Goal: Task Accomplishment & Management: Manage account settings

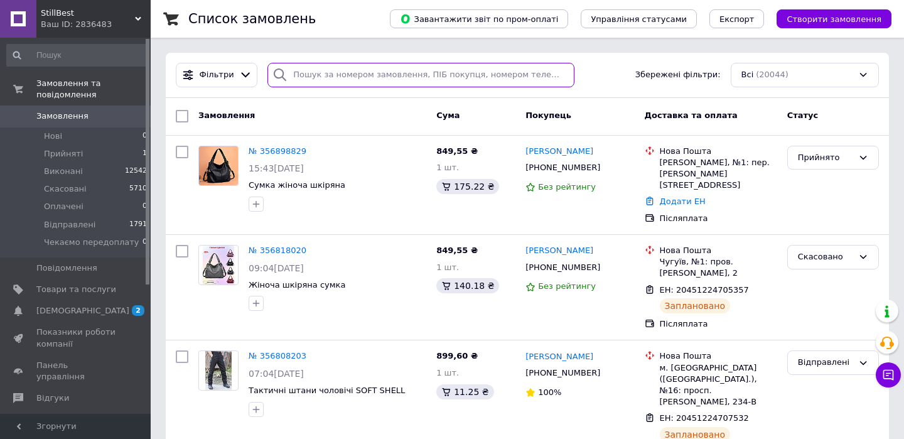
click at [339, 77] on input "search" at bounding box center [420, 75] width 307 height 24
paste input "355980697,00"
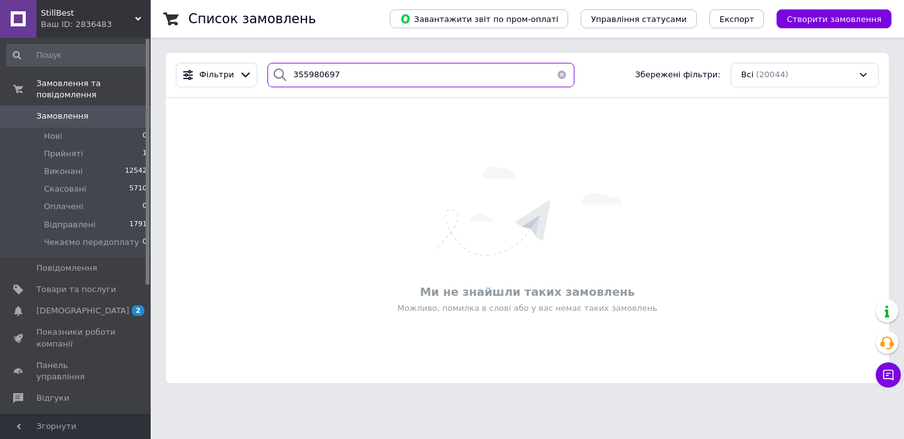
type input "355980697"
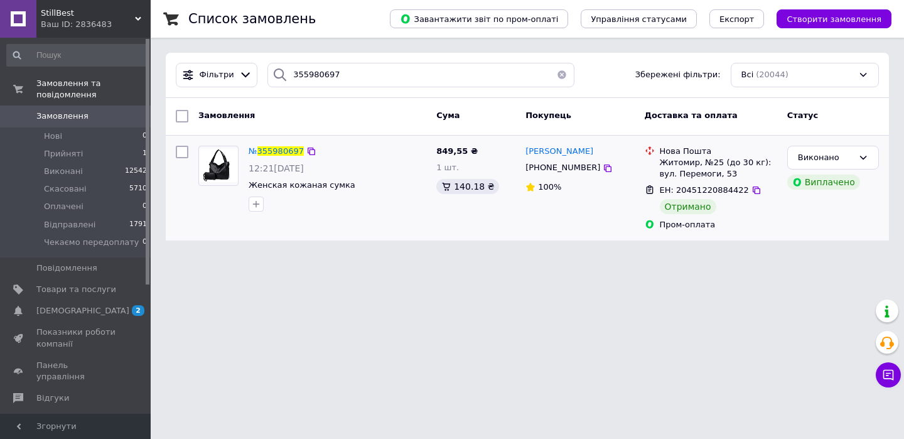
click at [285, 158] on div "№ 355980697" at bounding box center [276, 151] width 58 height 14
click at [282, 152] on span "355980697" at bounding box center [280, 150] width 46 height 9
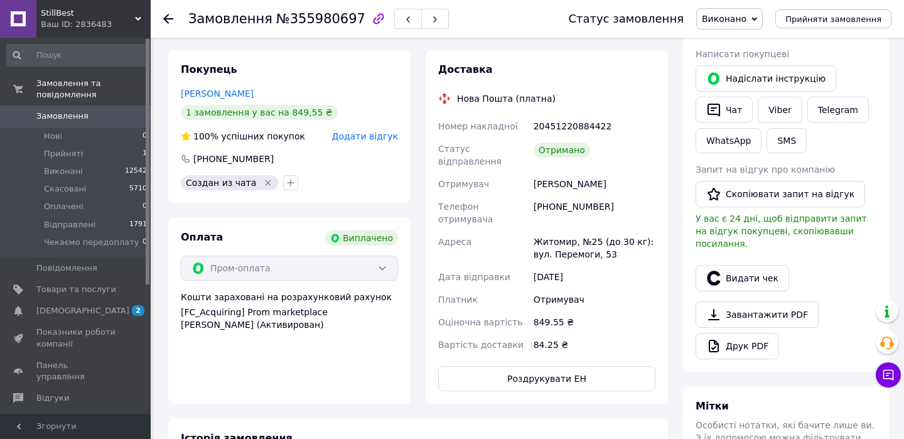
scroll to position [246, 0]
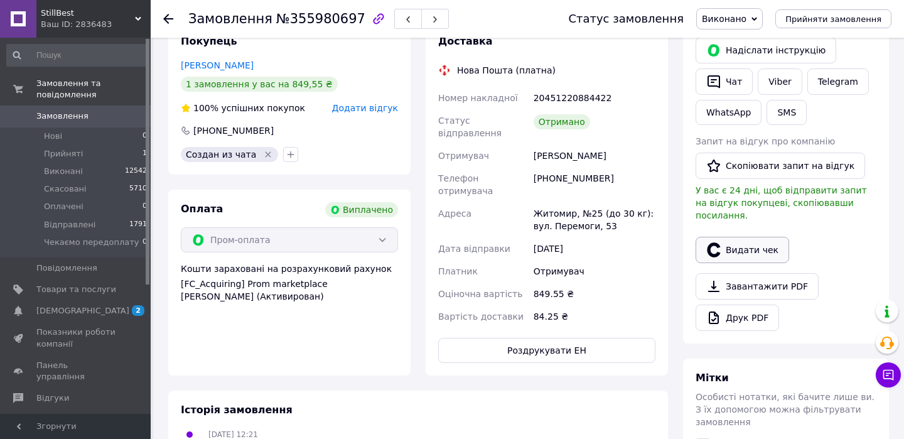
click at [756, 237] on button "Видати чек" at bounding box center [741, 250] width 93 height 26
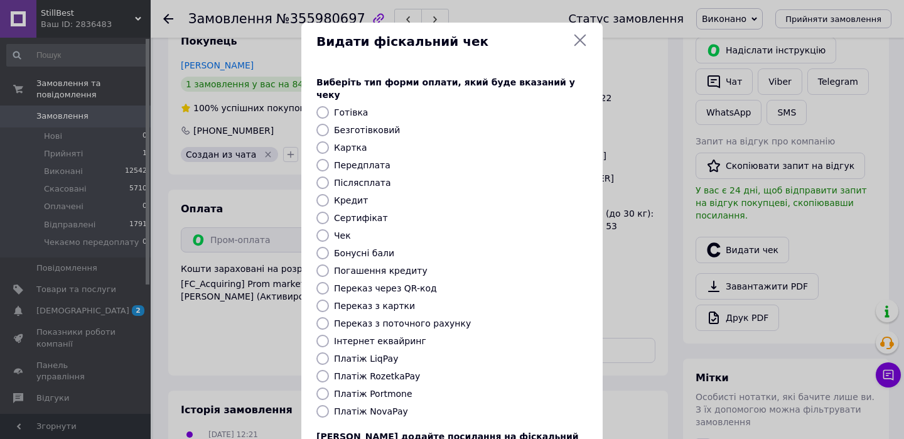
click at [403, 371] on label "Платіж RozetkaPay" at bounding box center [377, 376] width 86 height 10
click at [329, 370] on input "Платіж RozetkaPay" at bounding box center [322, 376] width 13 height 13
radio input "true"
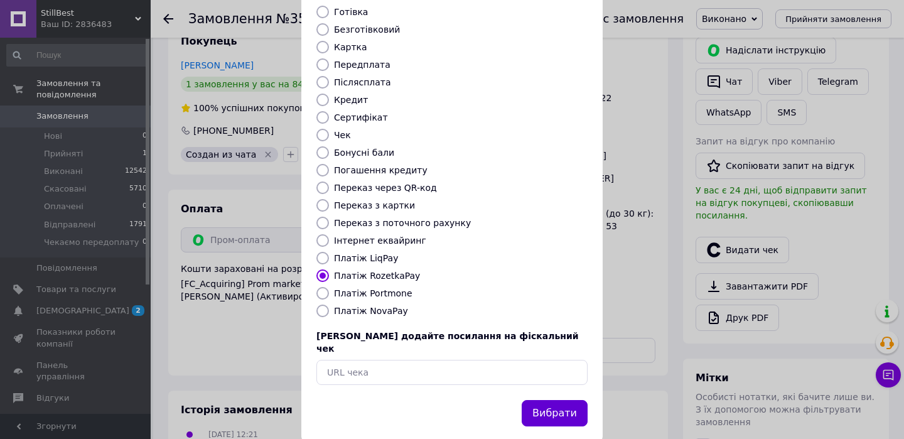
click at [545, 400] on button "Вибрати" at bounding box center [554, 413] width 66 height 27
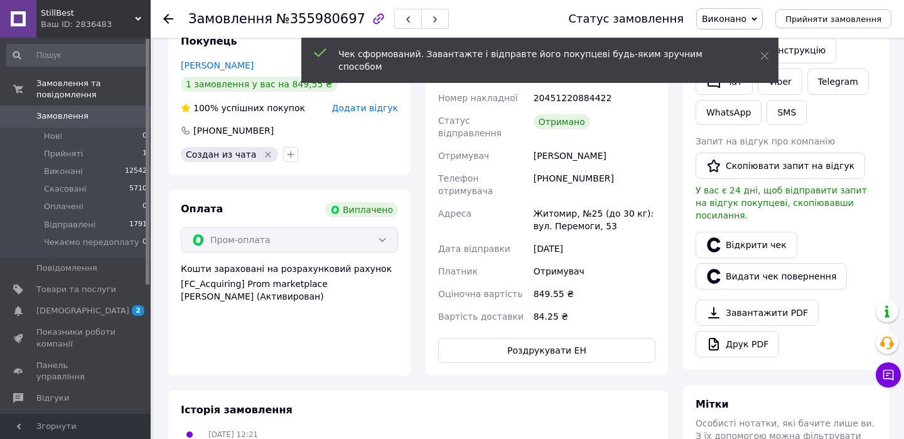
click at [80, 120] on span "Замовлення" at bounding box center [62, 115] width 52 height 11
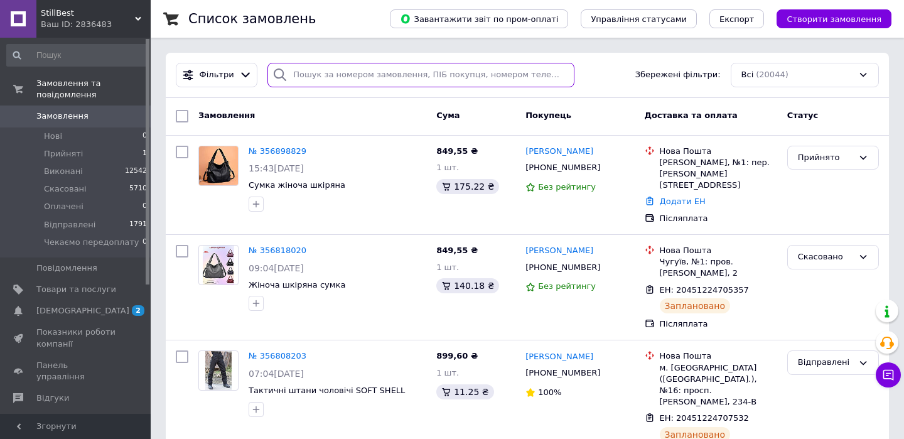
click at [363, 77] on input "search" at bounding box center [420, 75] width 307 height 24
paste input "355949909"
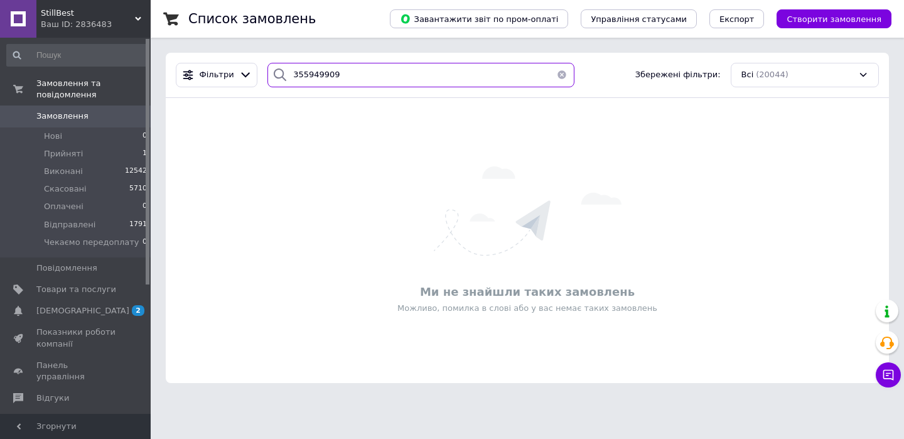
click at [294, 70] on input "355949909" at bounding box center [420, 75] width 307 height 24
paste input "848036"
type input "355848036"
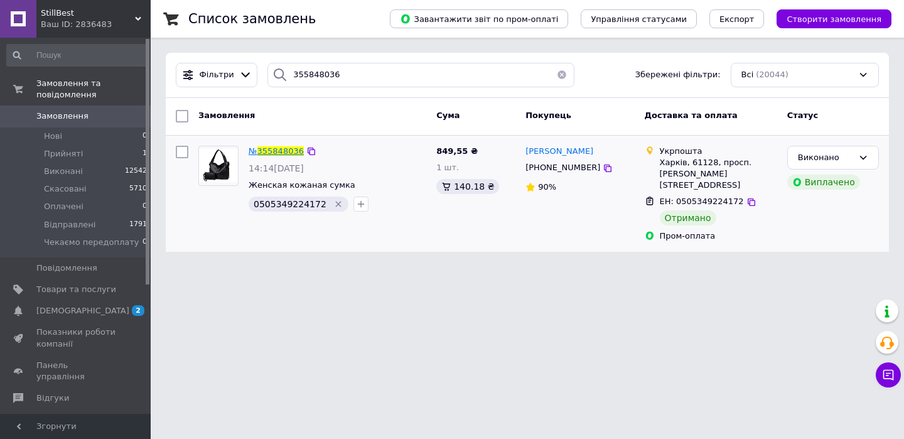
click at [288, 156] on span "355848036" at bounding box center [280, 150] width 46 height 9
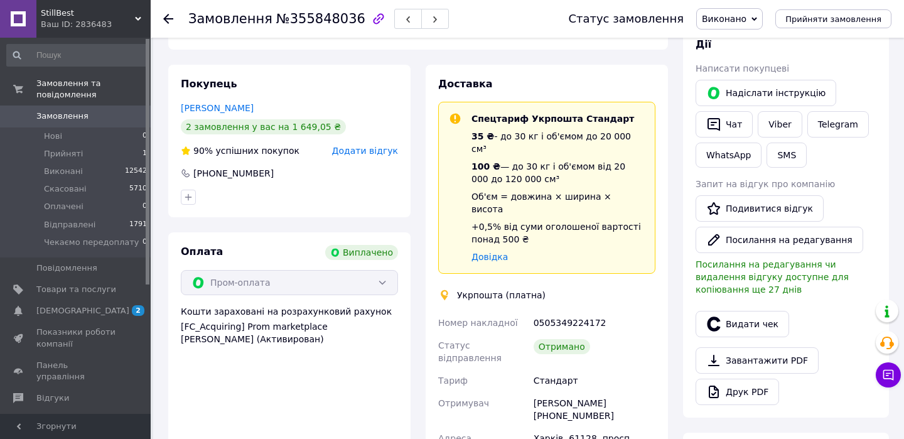
scroll to position [210, 0]
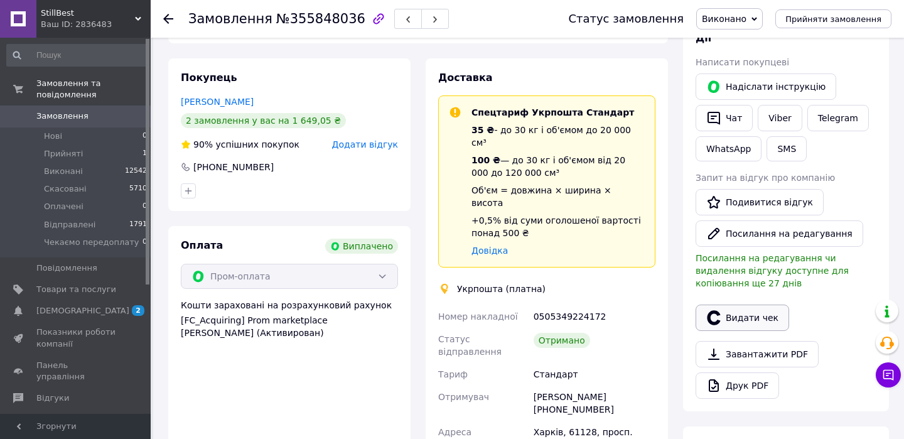
click at [727, 326] on button "Видати чек" at bounding box center [741, 317] width 93 height 26
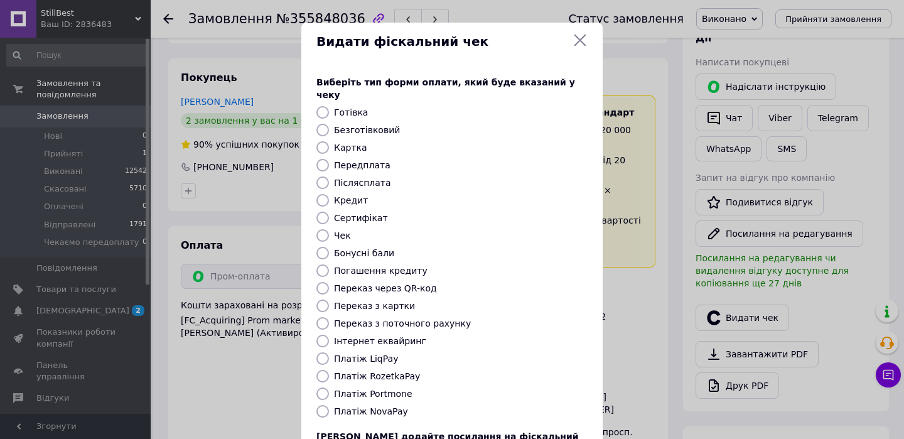
click at [395, 371] on label "Платіж RozetkaPay" at bounding box center [377, 376] width 86 height 10
click at [329, 370] on input "Платіж RozetkaPay" at bounding box center [322, 376] width 13 height 13
radio input "true"
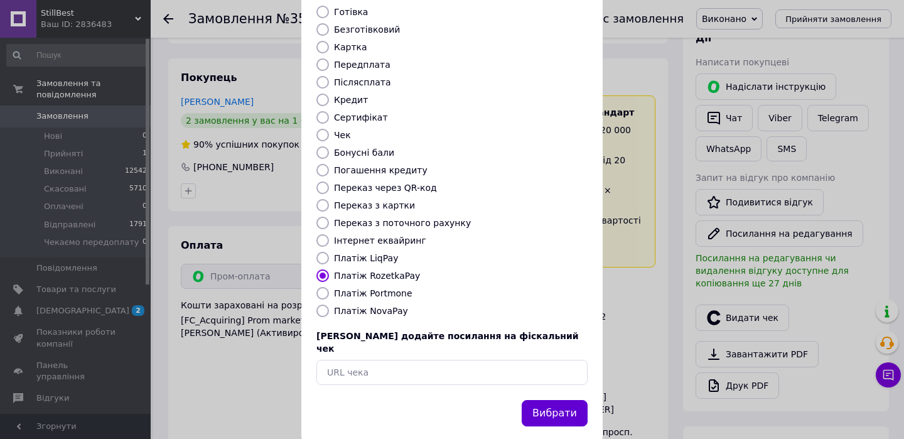
click at [555, 400] on button "Вибрати" at bounding box center [554, 413] width 66 height 27
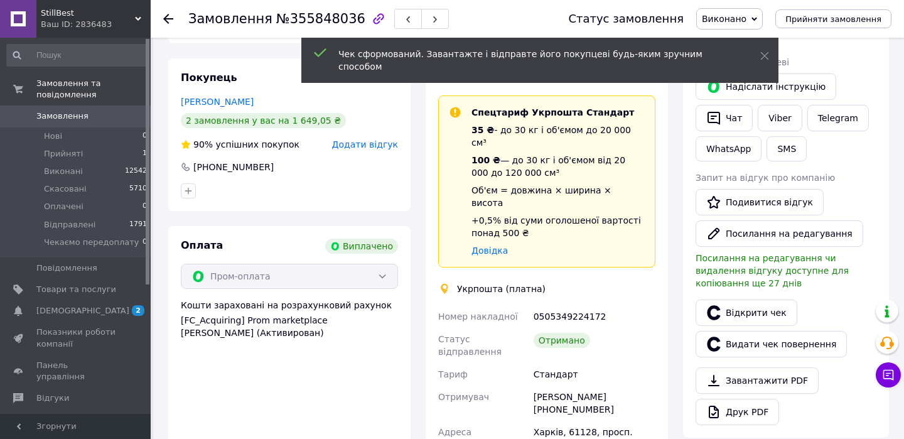
click at [117, 114] on span "0" at bounding box center [133, 115] width 35 height 11
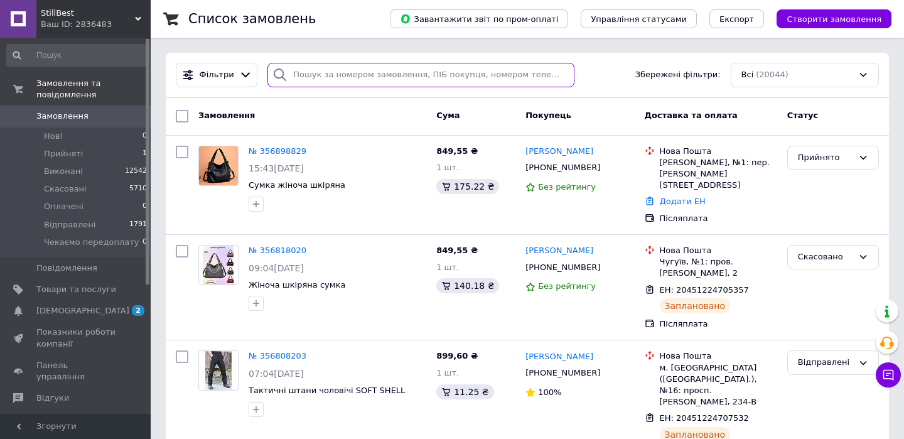
click at [309, 79] on input "search" at bounding box center [420, 75] width 307 height 24
paste input "356108884,00"
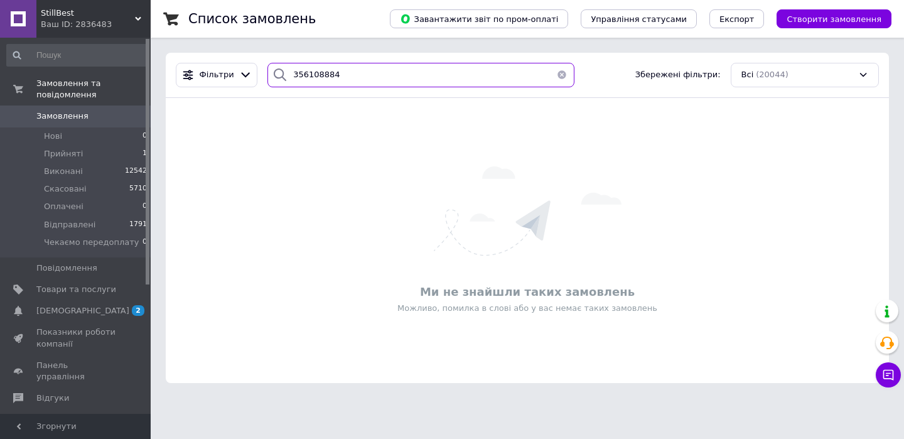
type input "356108884"
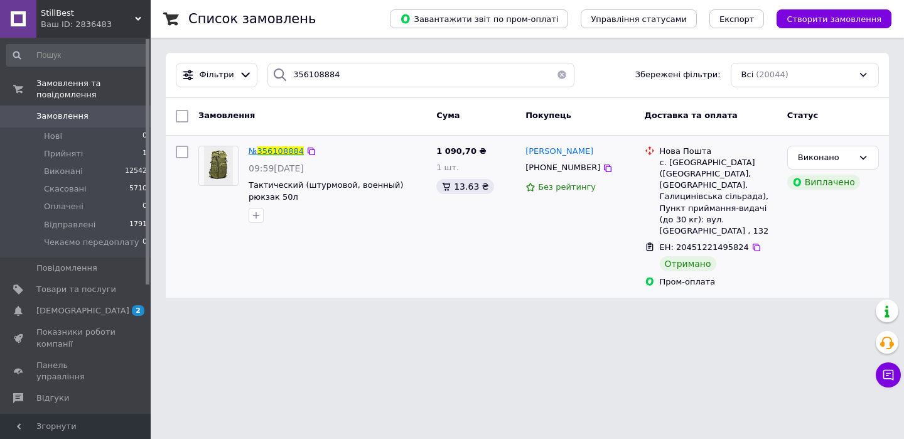
click at [277, 153] on span "356108884" at bounding box center [280, 150] width 46 height 9
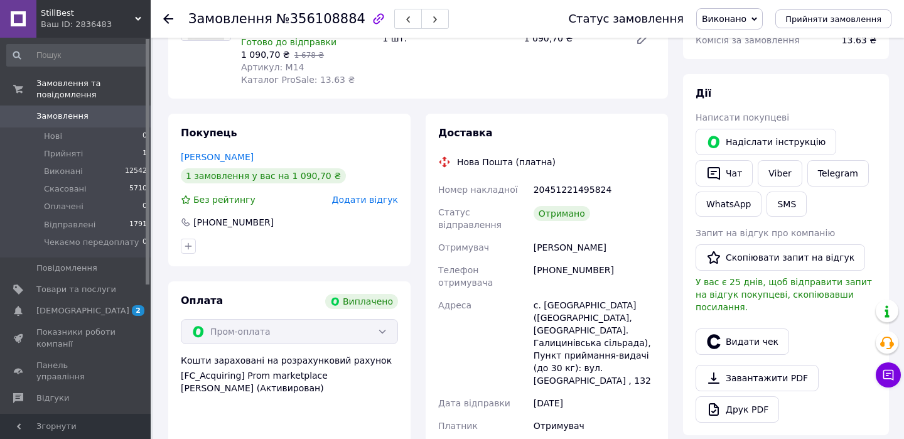
scroll to position [154, 0]
click at [732, 329] on button "Видати чек" at bounding box center [741, 342] width 93 height 26
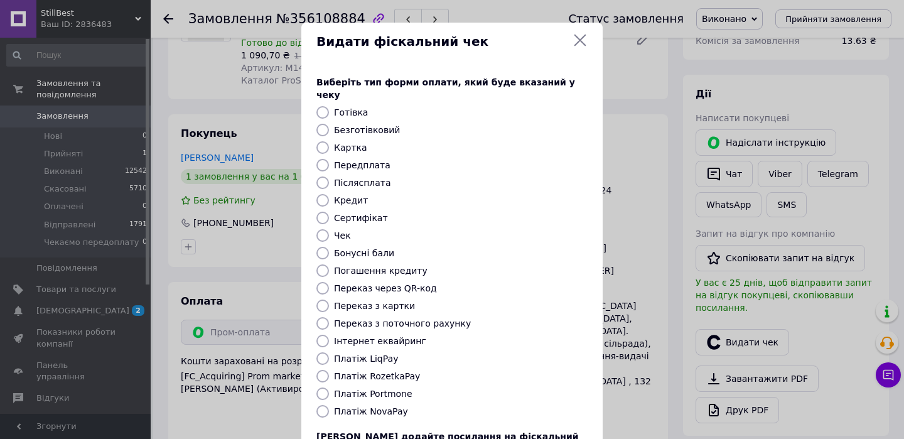
click at [397, 371] on label "Платіж RozetkaPay" at bounding box center [377, 376] width 86 height 10
click at [329, 370] on input "Платіж RozetkaPay" at bounding box center [322, 376] width 13 height 13
radio input "true"
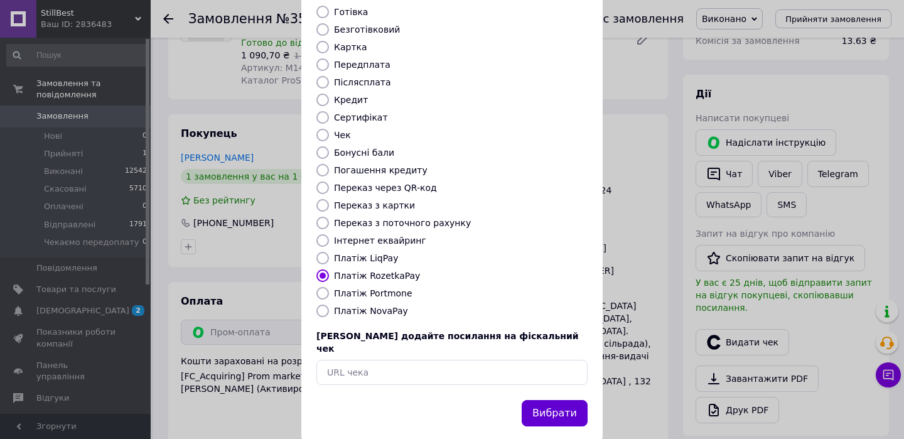
click at [539, 400] on button "Вибрати" at bounding box center [554, 413] width 66 height 27
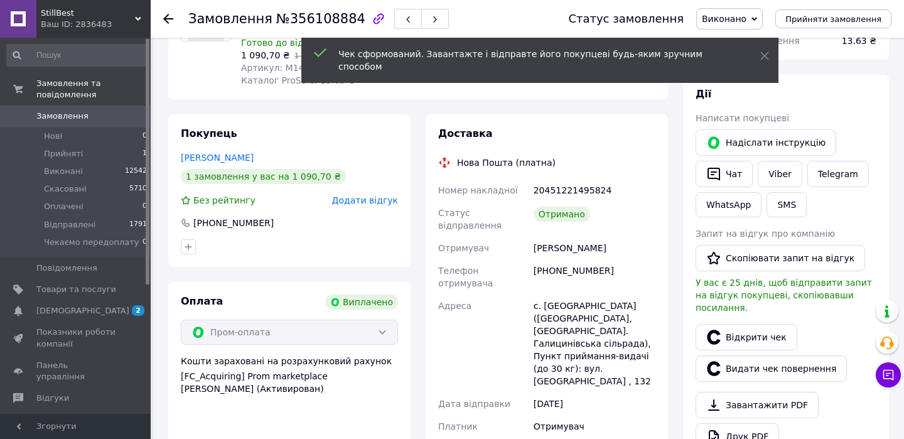
click at [93, 124] on link "Замовлення 0" at bounding box center [77, 115] width 154 height 21
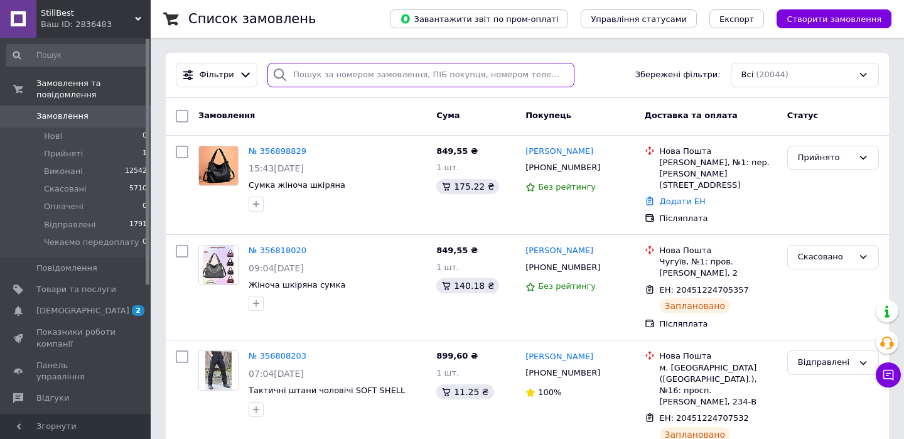
click at [309, 69] on input "search" at bounding box center [420, 75] width 307 height 24
paste input "356194196"
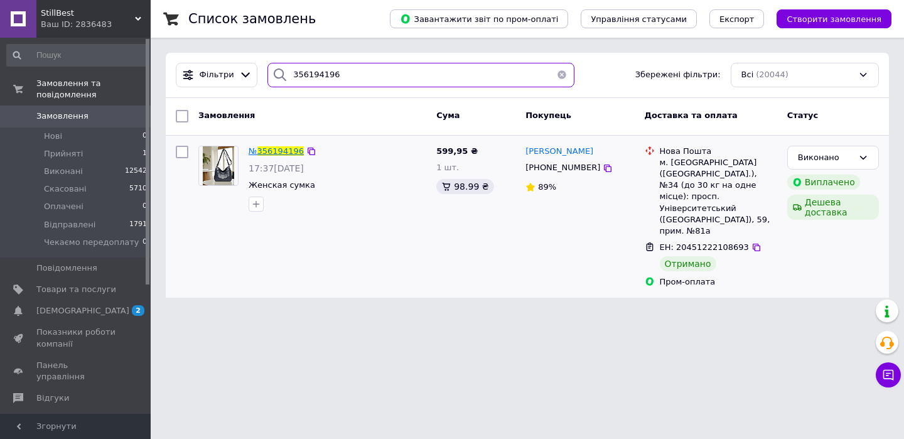
type input "356194196"
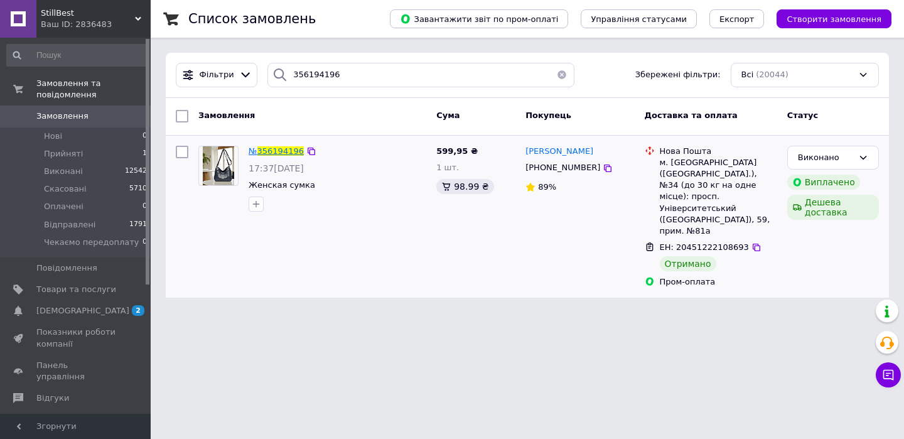
click at [286, 152] on span "356194196" at bounding box center [280, 150] width 46 height 9
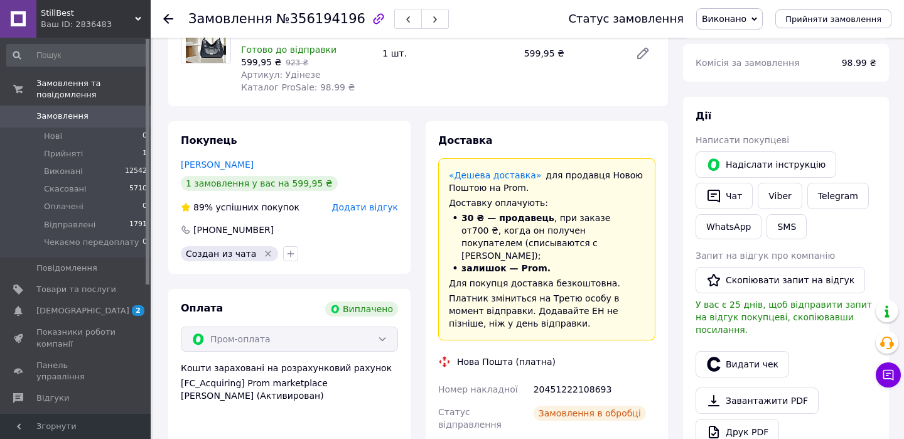
scroll to position [136, 0]
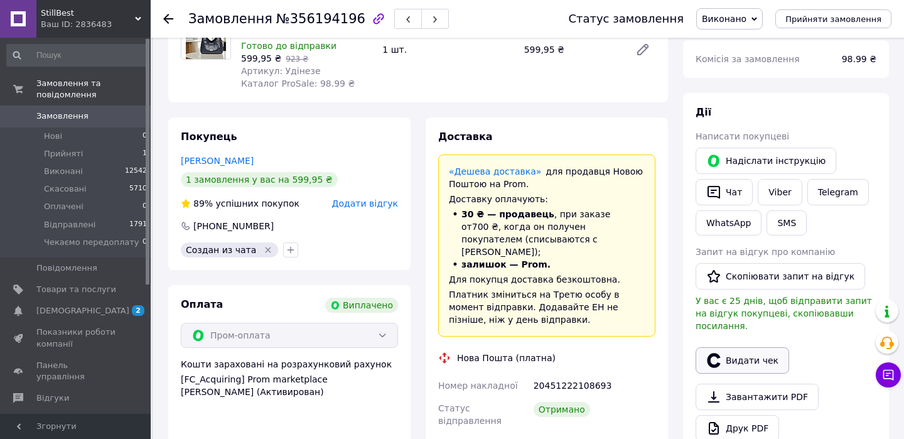
click at [767, 347] on button "Видати чек" at bounding box center [741, 360] width 93 height 26
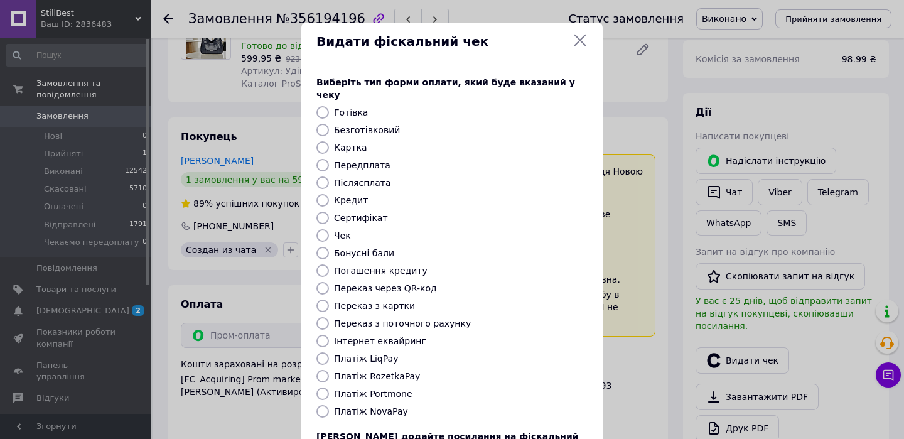
click at [368, 371] on label "Платіж RozetkaPay" at bounding box center [377, 376] width 86 height 10
click at [329, 370] on input "Платіж RozetkaPay" at bounding box center [322, 376] width 13 height 13
radio input "true"
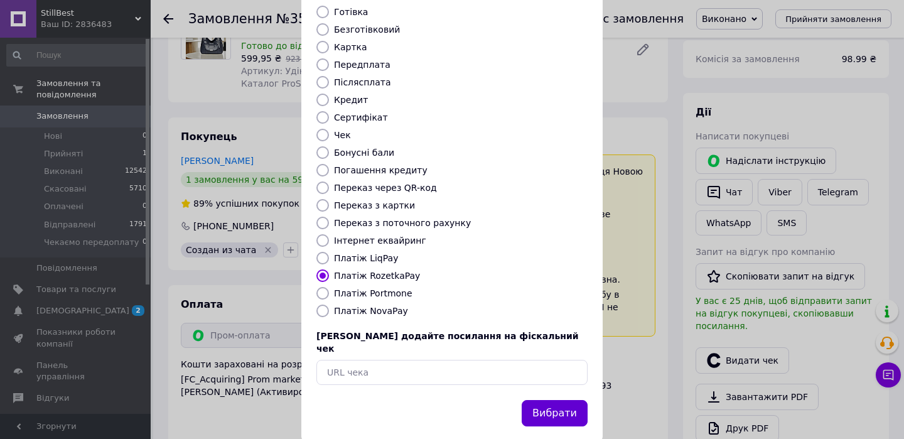
click at [538, 400] on button "Вибрати" at bounding box center [554, 413] width 66 height 27
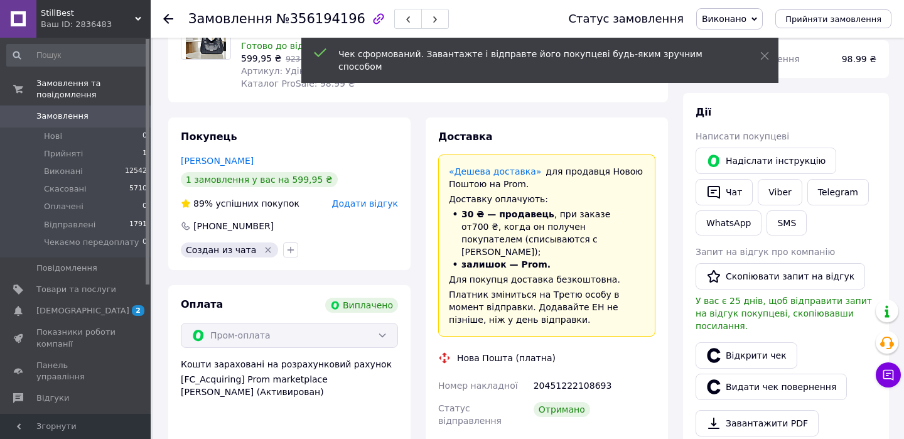
click at [126, 120] on span "0" at bounding box center [133, 115] width 35 height 11
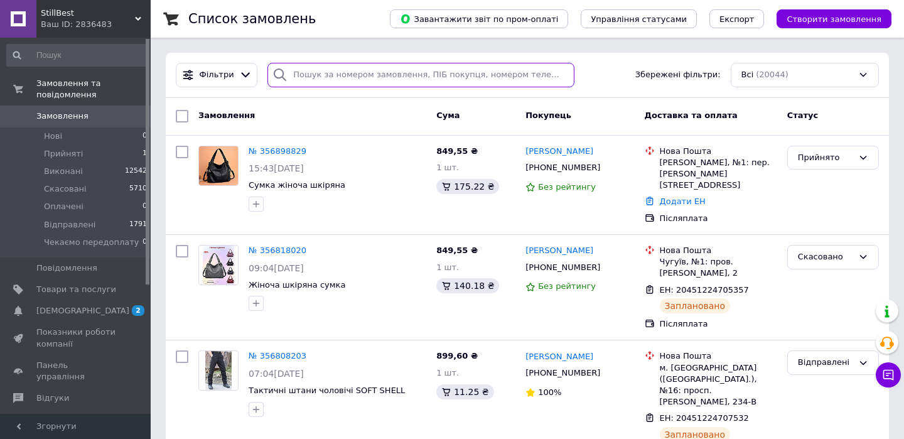
click at [353, 68] on input "search" at bounding box center [420, 75] width 307 height 24
paste input "356309340,00"
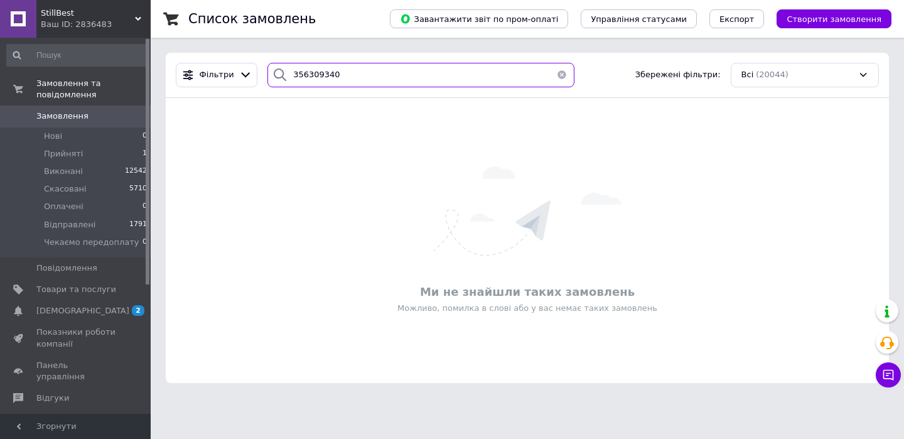
type input "356309340"
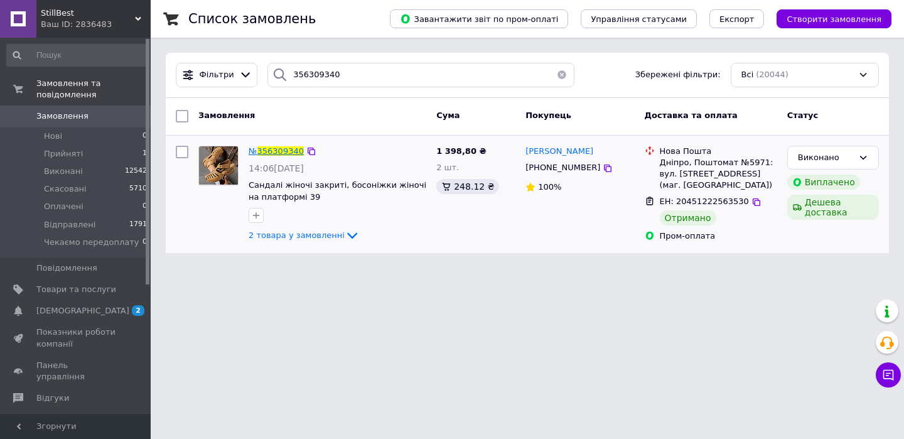
click at [286, 151] on span "356309340" at bounding box center [280, 150] width 46 height 9
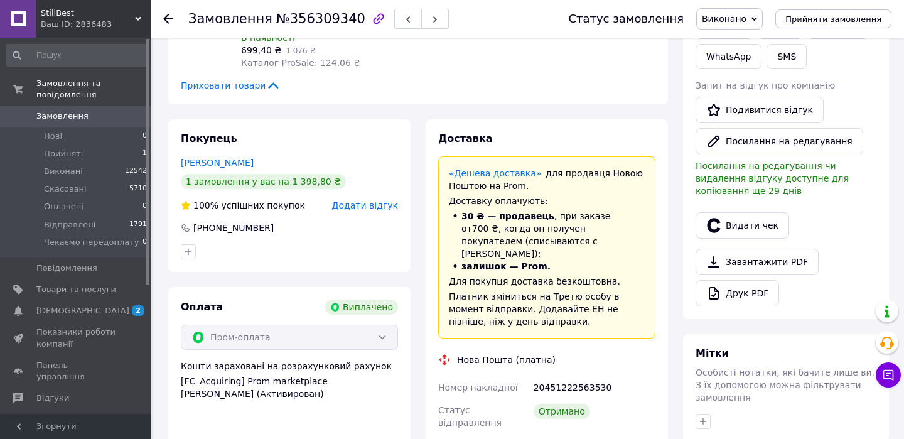
scroll to position [40, 0]
click at [732, 228] on button "Видати чек" at bounding box center [741, 225] width 93 height 26
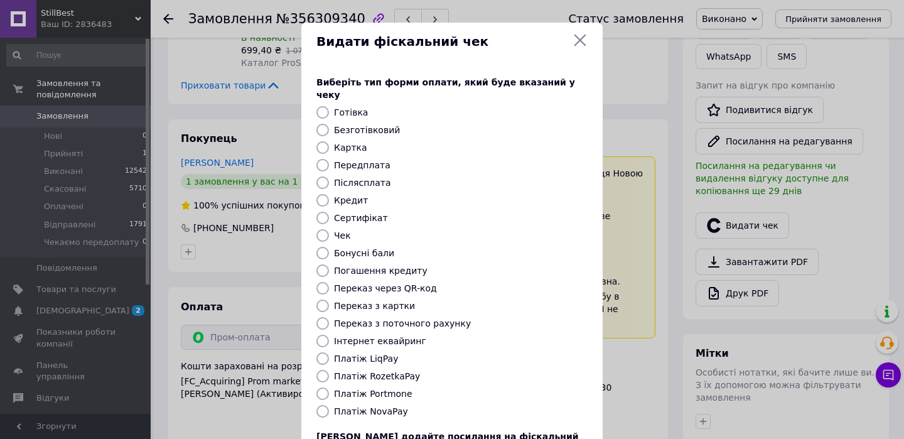
click at [408, 371] on label "Платіж RozetkaPay" at bounding box center [377, 376] width 86 height 10
click at [329, 370] on input "Платіж RozetkaPay" at bounding box center [322, 376] width 13 height 13
radio input "true"
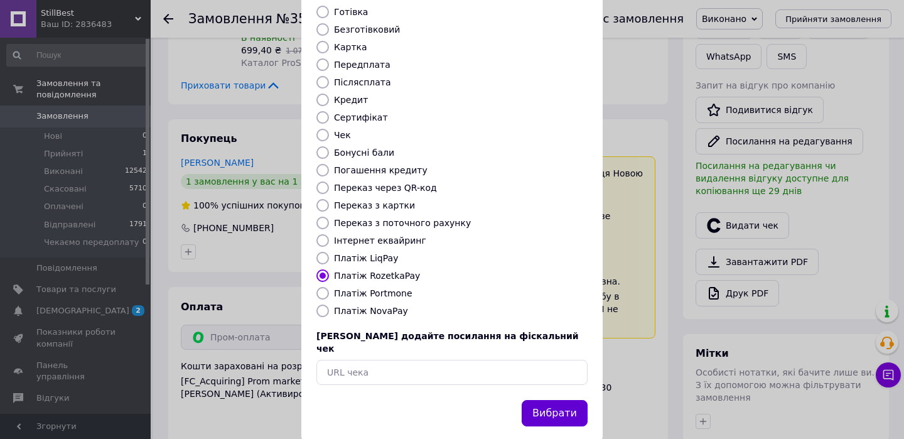
scroll to position [100, 0]
click at [552, 400] on button "Вибрати" at bounding box center [554, 413] width 66 height 27
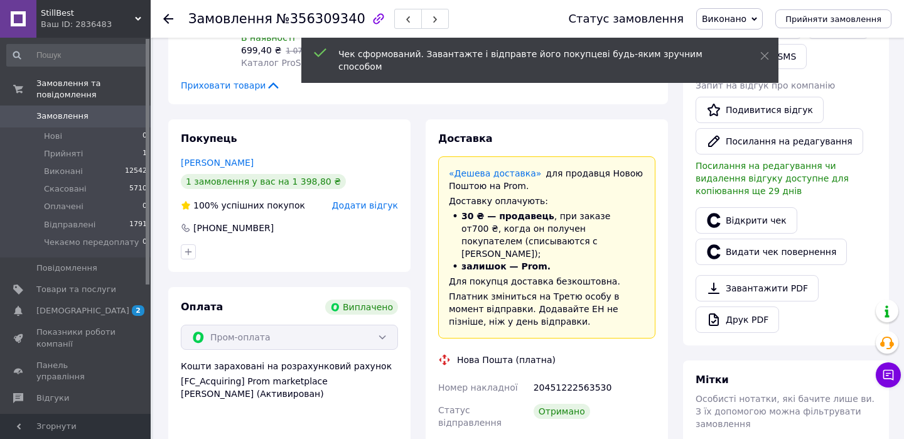
click at [93, 114] on span "Замовлення" at bounding box center [76, 115] width 80 height 11
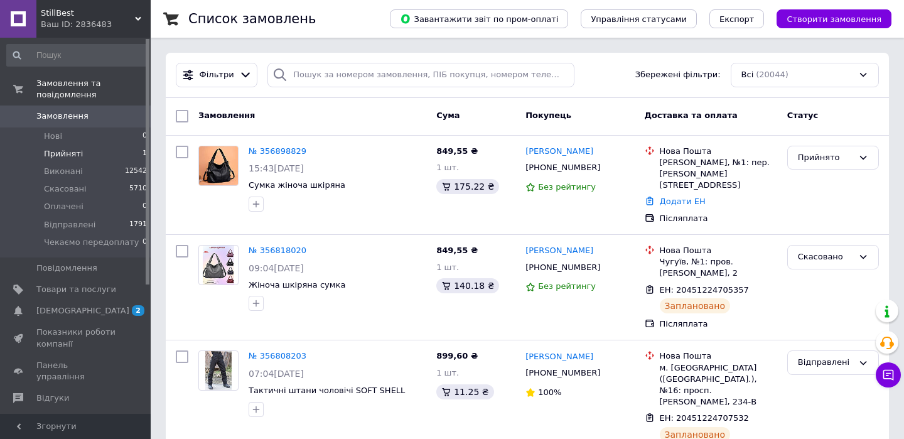
click at [92, 146] on li "Прийняті 1" at bounding box center [77, 154] width 154 height 18
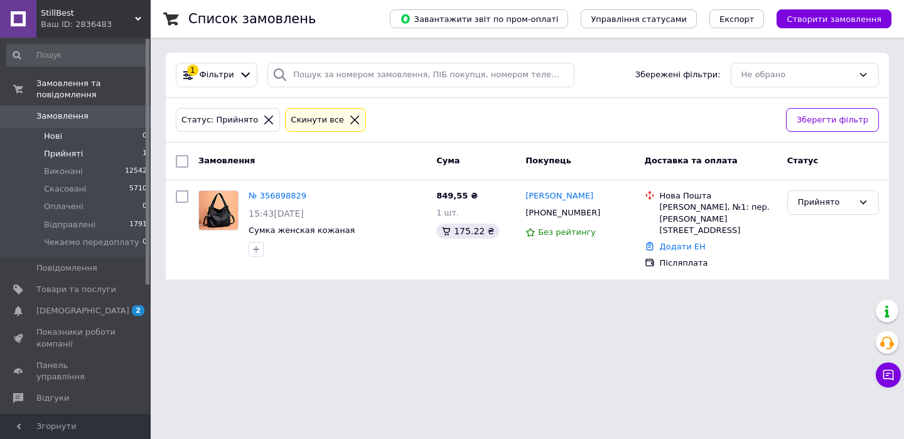
click at [113, 142] on li "Нові 0" at bounding box center [77, 136] width 154 height 18
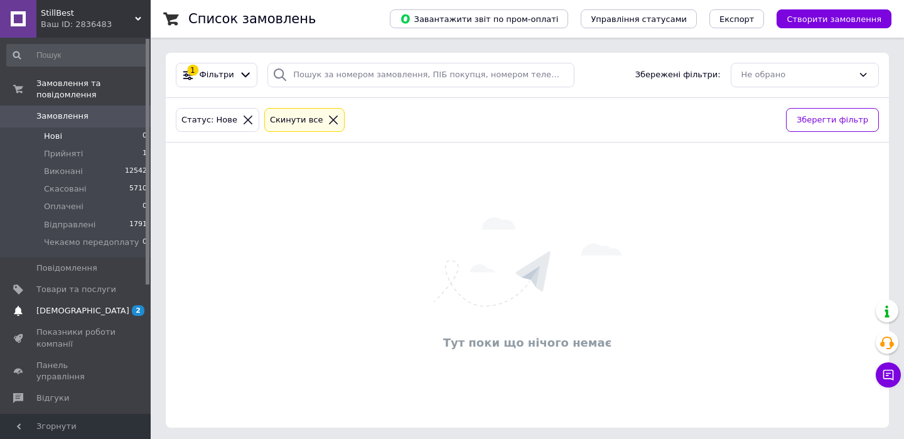
click at [115, 306] on span "[DEMOGRAPHIC_DATA]" at bounding box center [76, 310] width 80 height 11
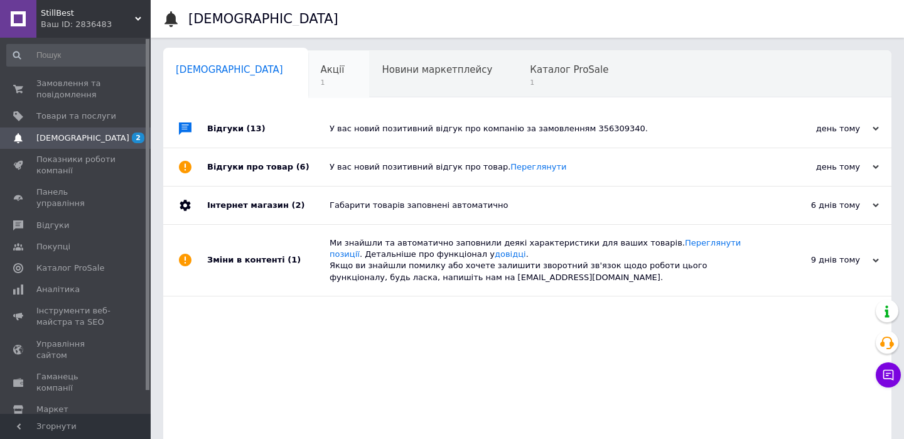
click at [321, 69] on span "Акції" at bounding box center [333, 69] width 24 height 11
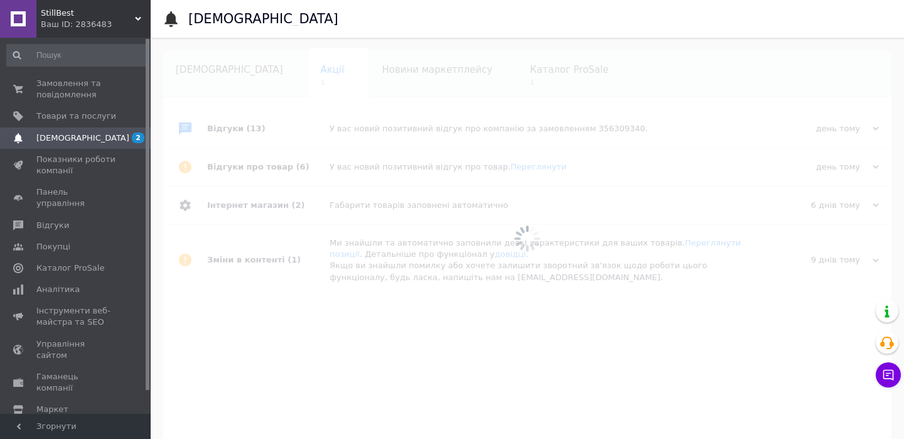
click at [278, 122] on div at bounding box center [527, 238] width 753 height 401
click at [280, 132] on div at bounding box center [527, 238] width 753 height 401
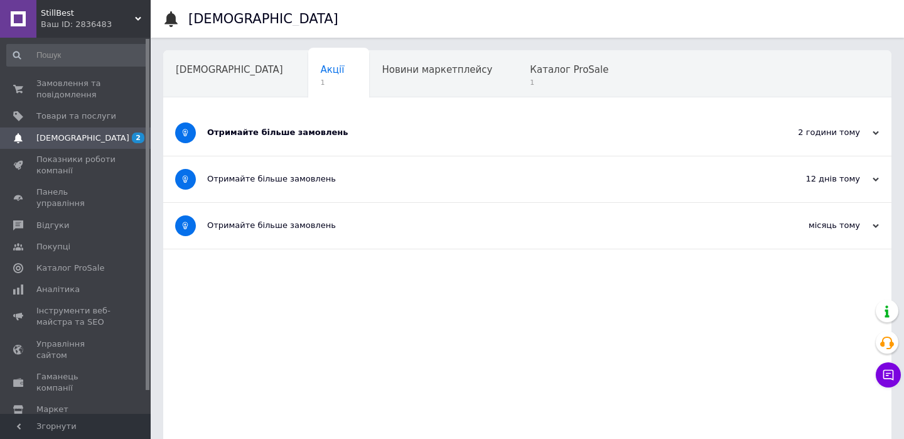
click at [280, 132] on div "Отримайте більше замовлень" at bounding box center [480, 132] width 546 height 11
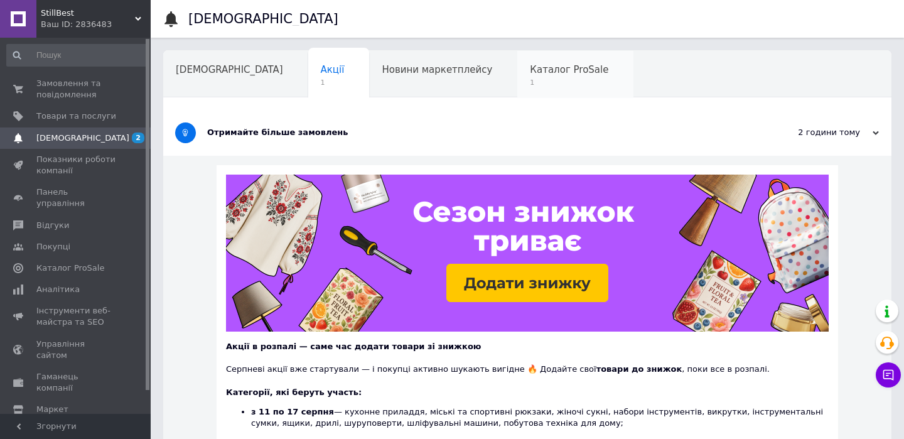
click at [536, 61] on div "Каталог ProSale 1" at bounding box center [575, 75] width 116 height 48
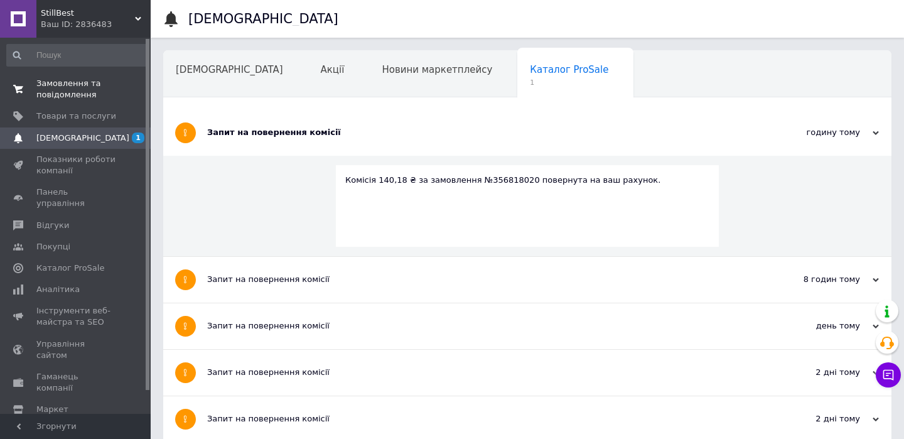
click at [71, 87] on span "Замовлення та повідомлення" at bounding box center [76, 89] width 80 height 23
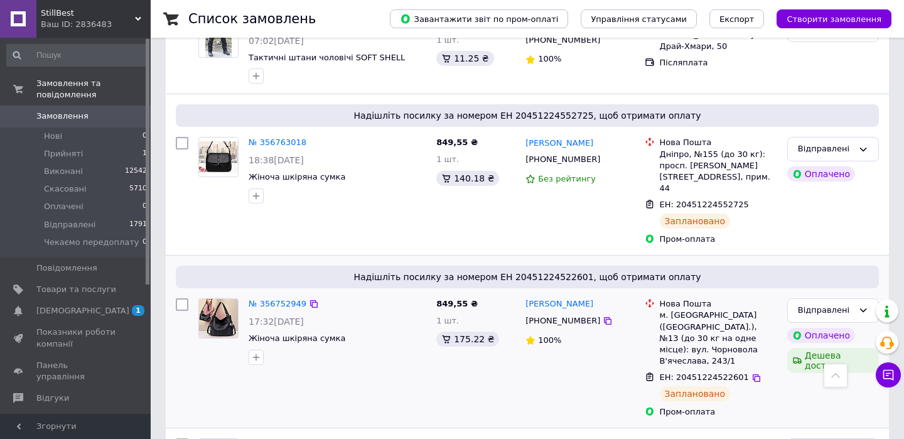
scroll to position [469, 0]
